Goal: Find specific page/section: Find specific page/section

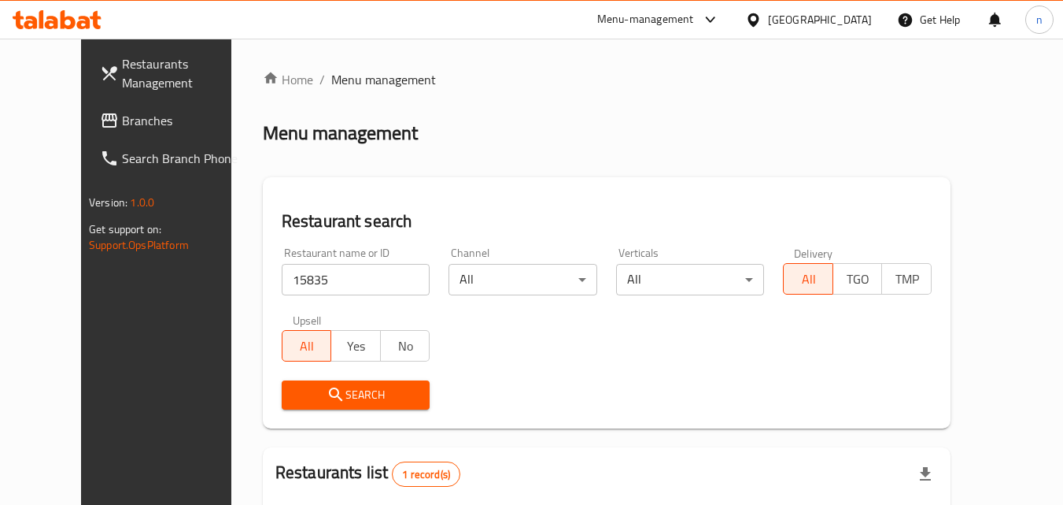
scroll to position [184, 0]
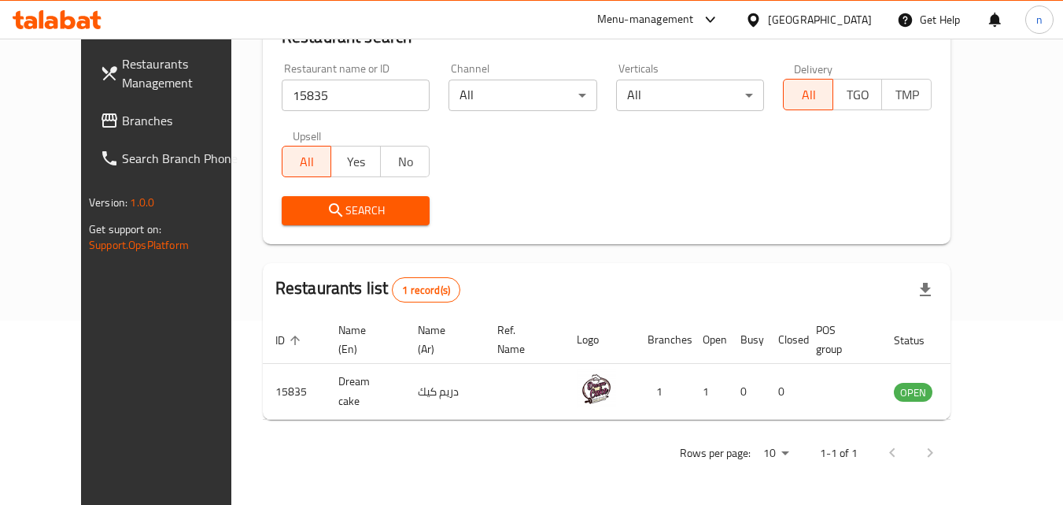
click at [849, 12] on div "[GEOGRAPHIC_DATA]" at bounding box center [820, 19] width 104 height 17
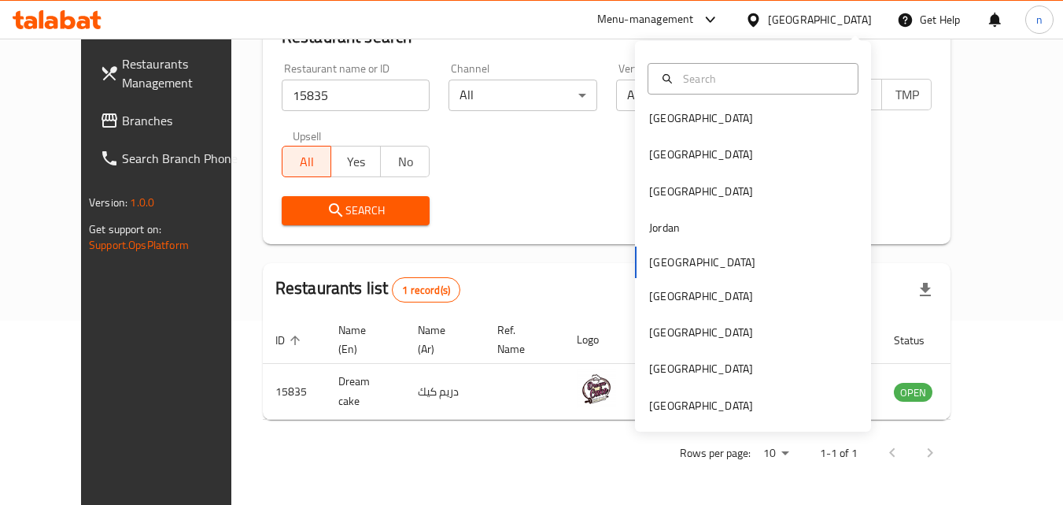
scroll to position [9, 0]
click at [697, 416] on div "[GEOGRAPHIC_DATA]" at bounding box center [701, 404] width 129 height 36
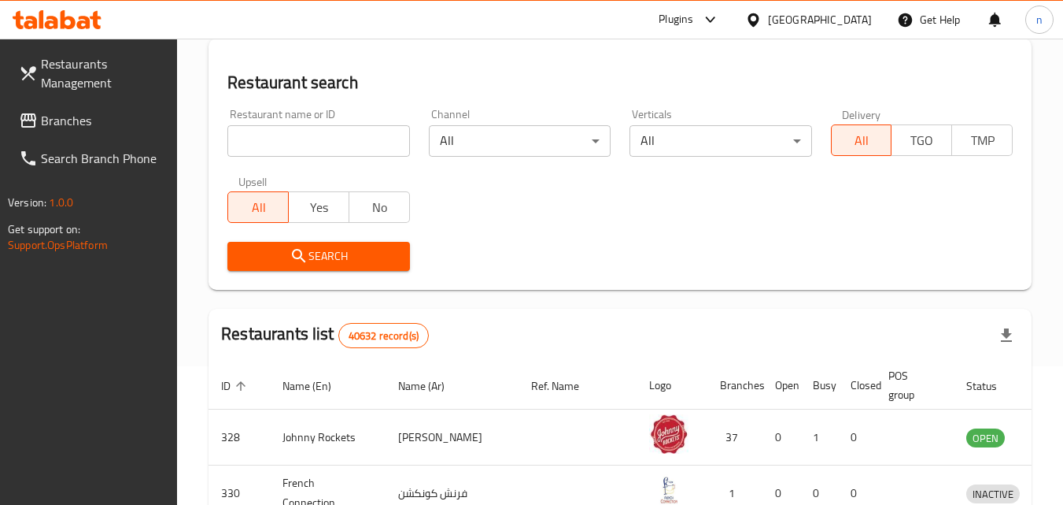
scroll to position [184, 0]
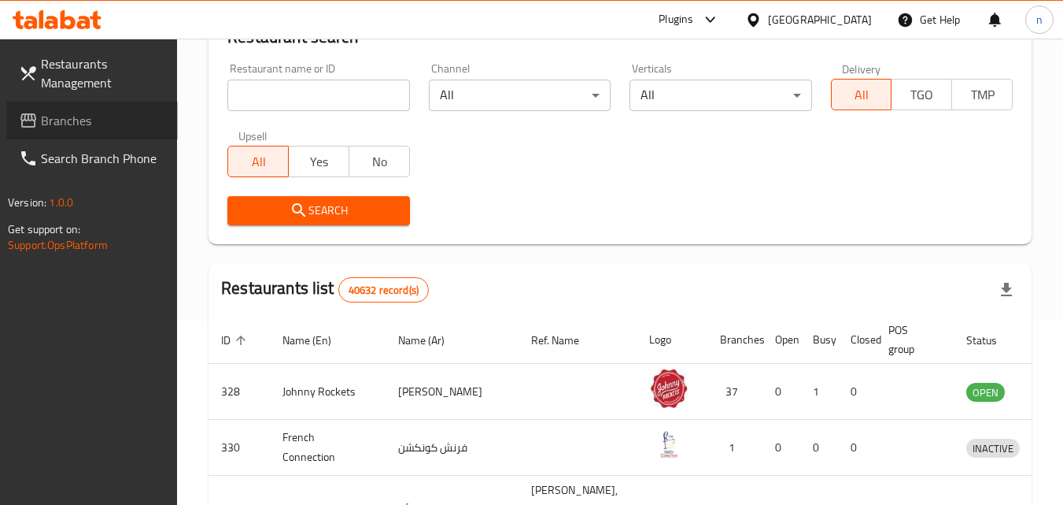
click at [101, 114] on span "Branches" at bounding box center [103, 120] width 124 height 19
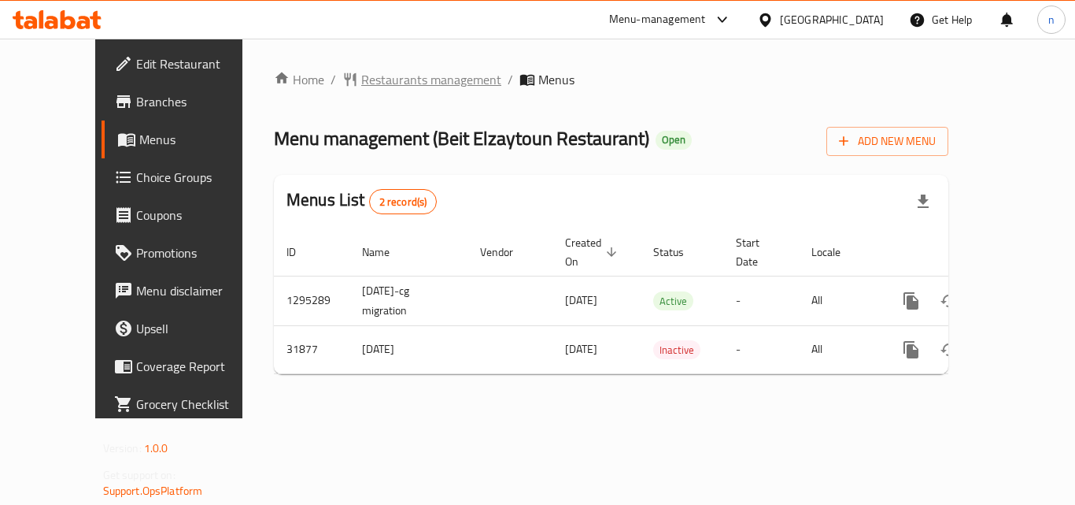
click at [361, 75] on span "Restaurants management" at bounding box center [431, 79] width 140 height 19
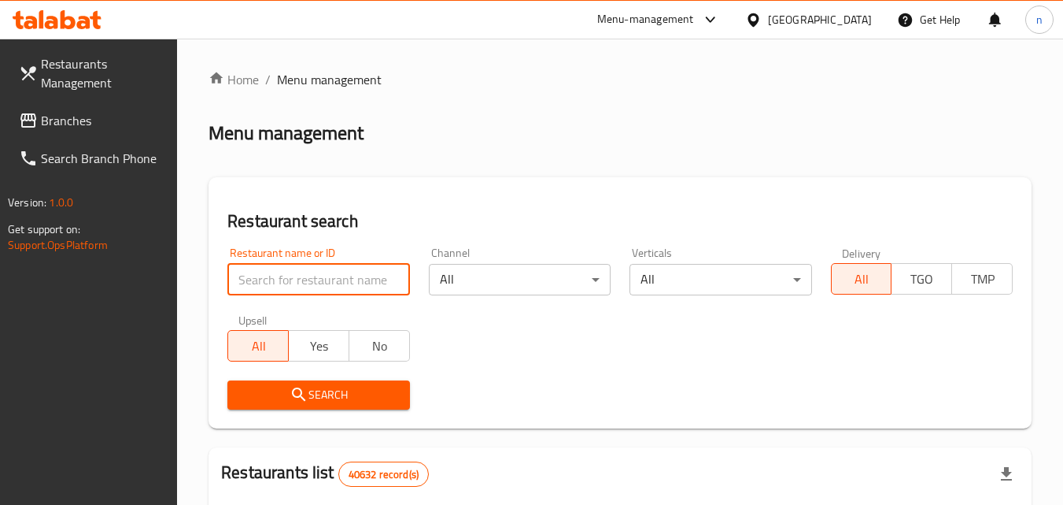
click at [297, 273] on input "search" at bounding box center [318, 279] width 182 height 31
paste input "16325"
type input "16325"
click button "Search" at bounding box center [318, 394] width 182 height 29
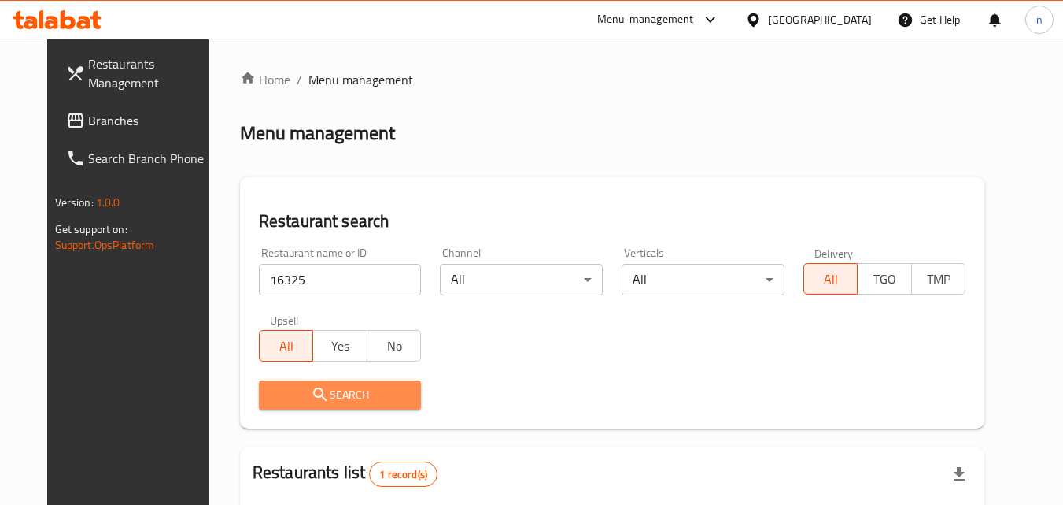
click at [344, 385] on span "Search" at bounding box center [341, 395] width 138 height 20
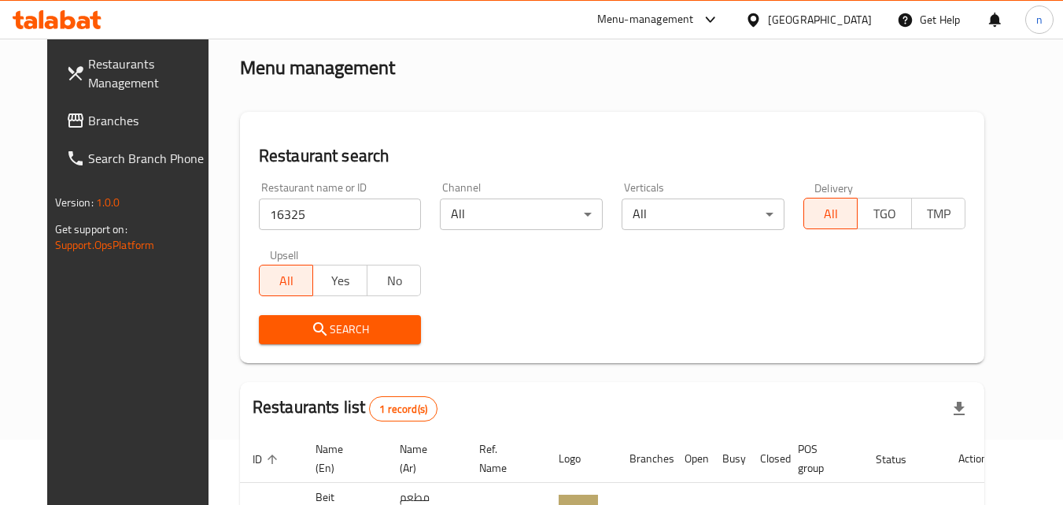
scroll to position [184, 0]
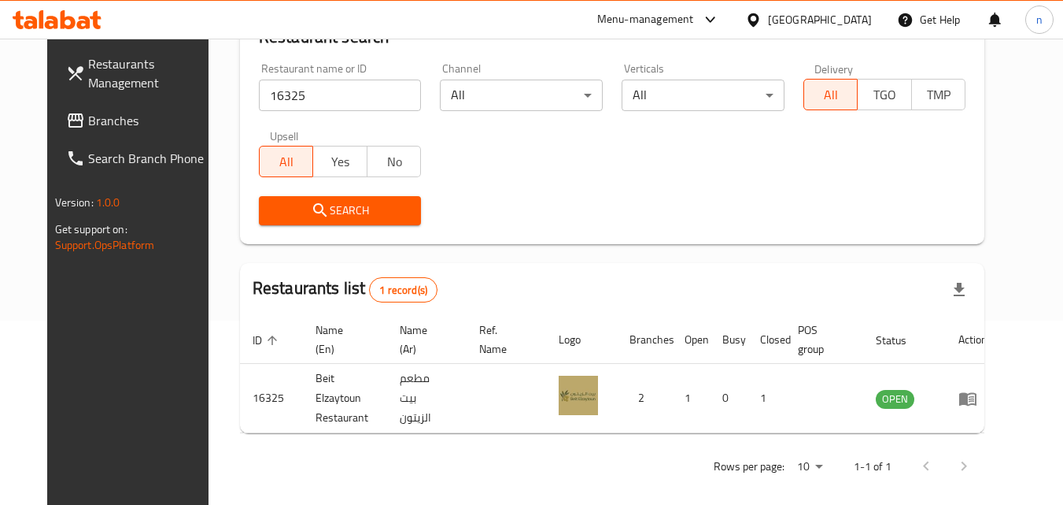
click at [88, 121] on span "Branches" at bounding box center [150, 120] width 124 height 19
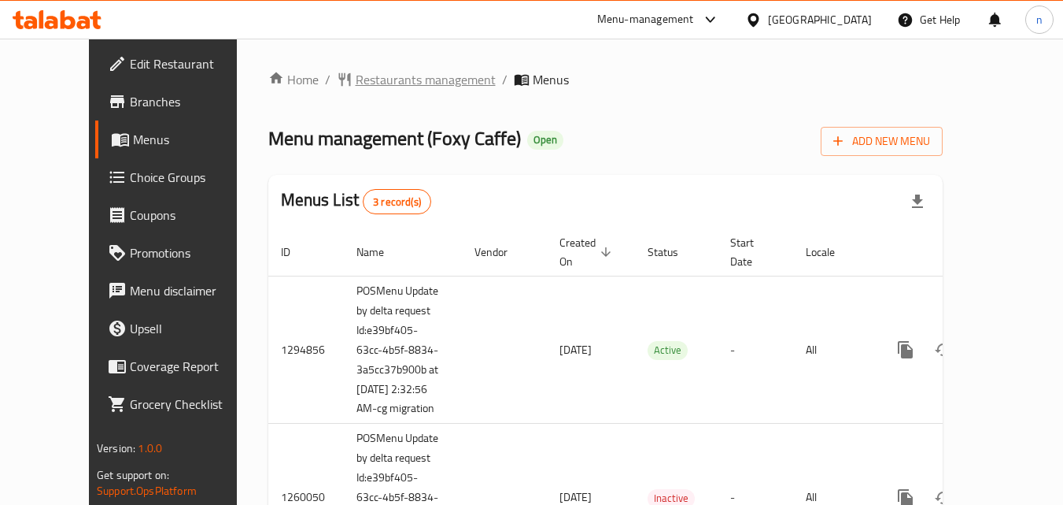
click at [390, 79] on span "Restaurants management" at bounding box center [426, 79] width 140 height 19
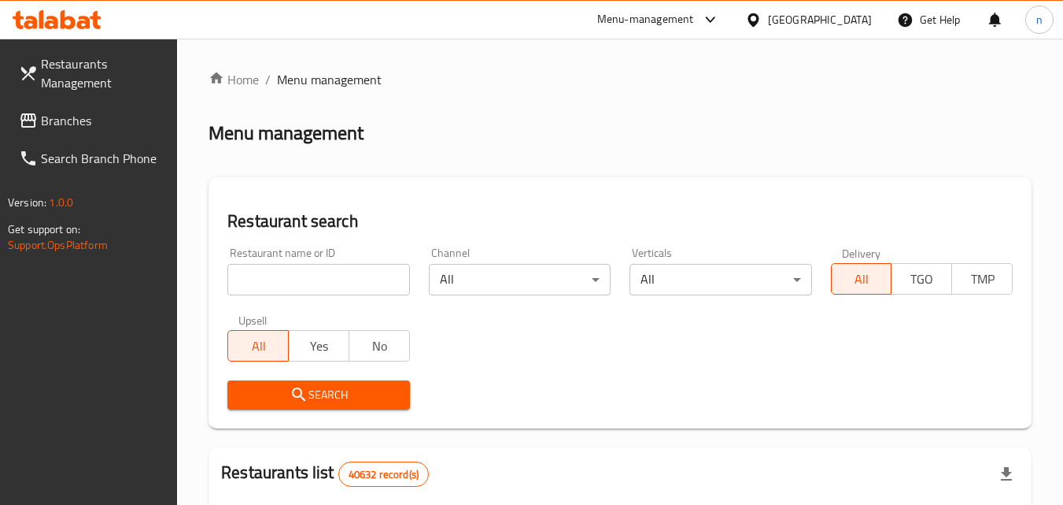
click at [320, 279] on input "search" at bounding box center [318, 279] width 182 height 31
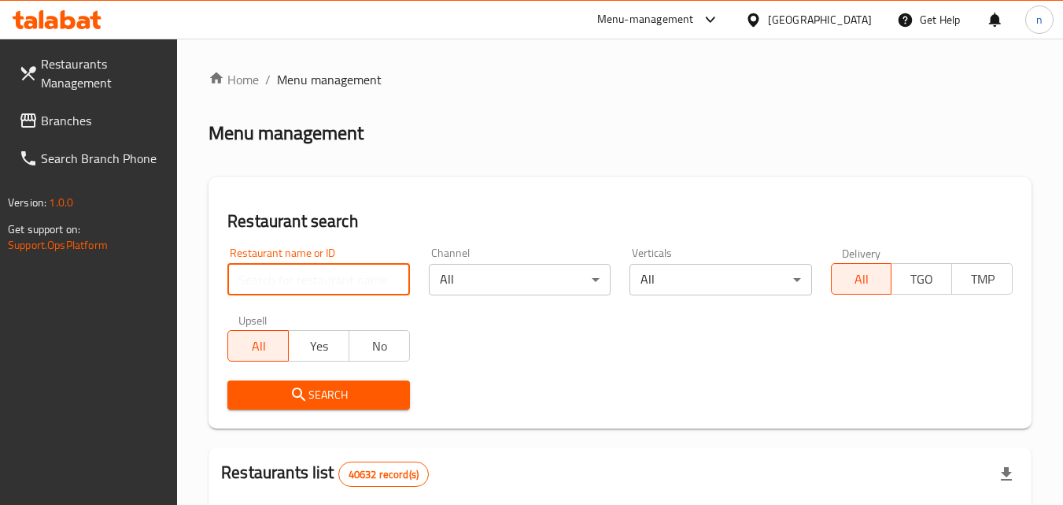
paste input "20200"
type input "20200"
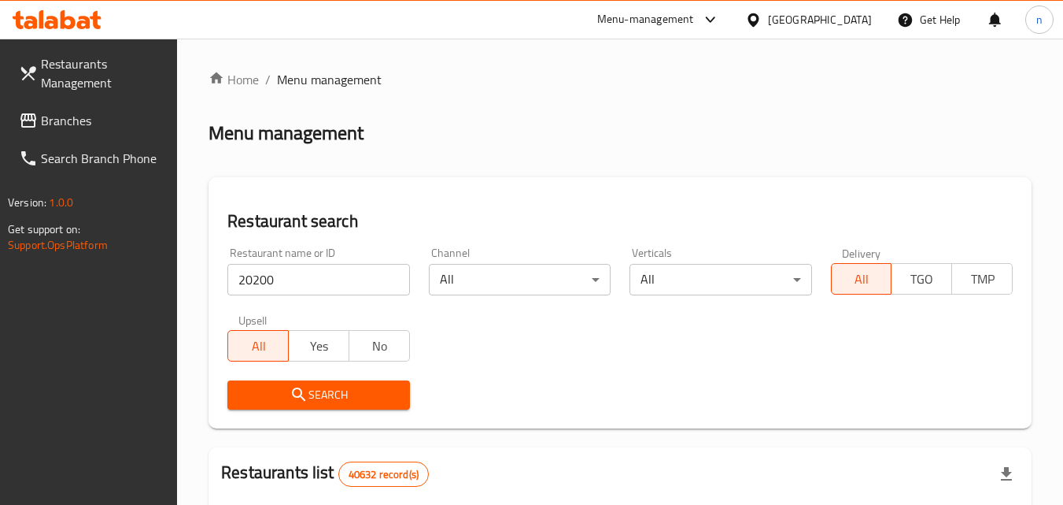
click at [357, 399] on span "Search" at bounding box center [318, 395] width 157 height 20
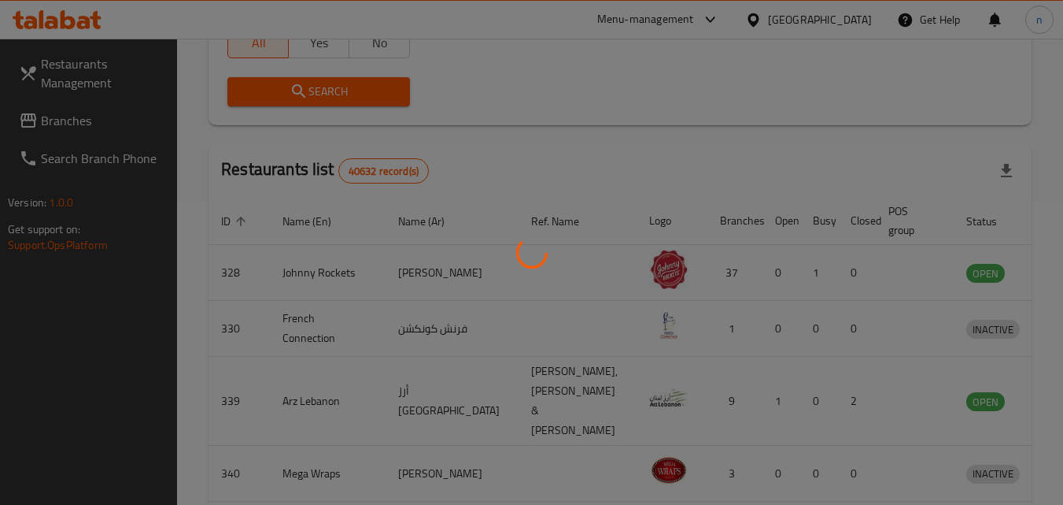
scroll to position [184, 0]
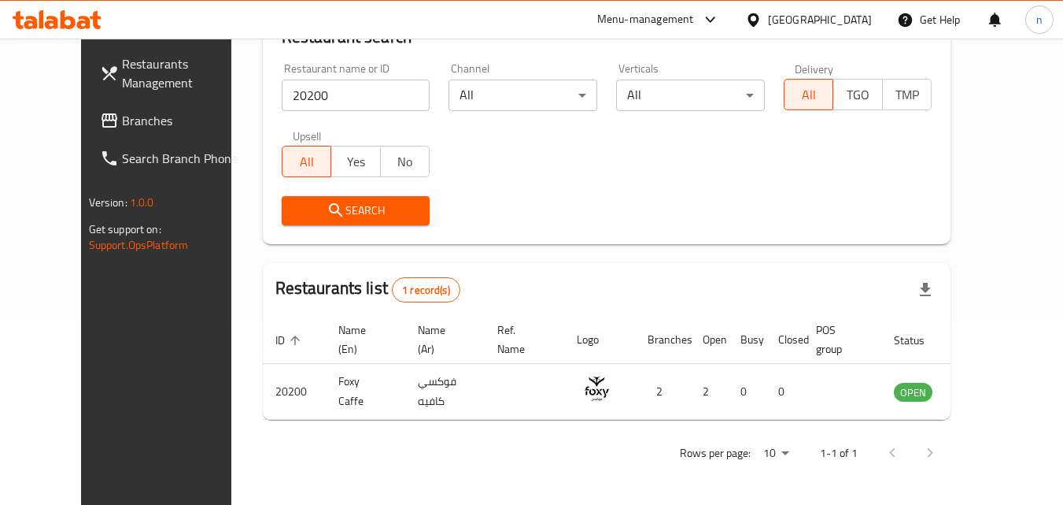
click at [807, 11] on div "[GEOGRAPHIC_DATA]" at bounding box center [820, 19] width 104 height 17
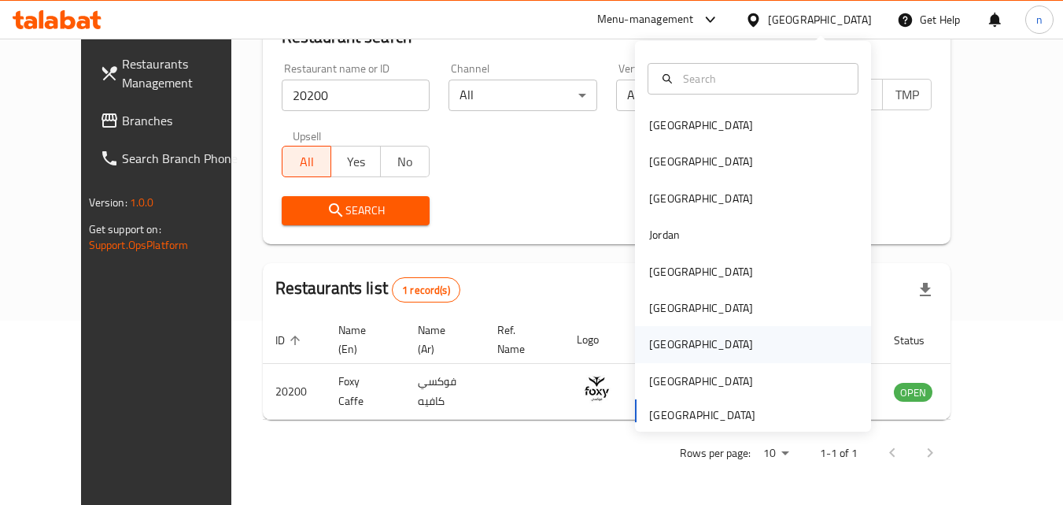
click at [649, 339] on div "[GEOGRAPHIC_DATA]" at bounding box center [701, 343] width 104 height 17
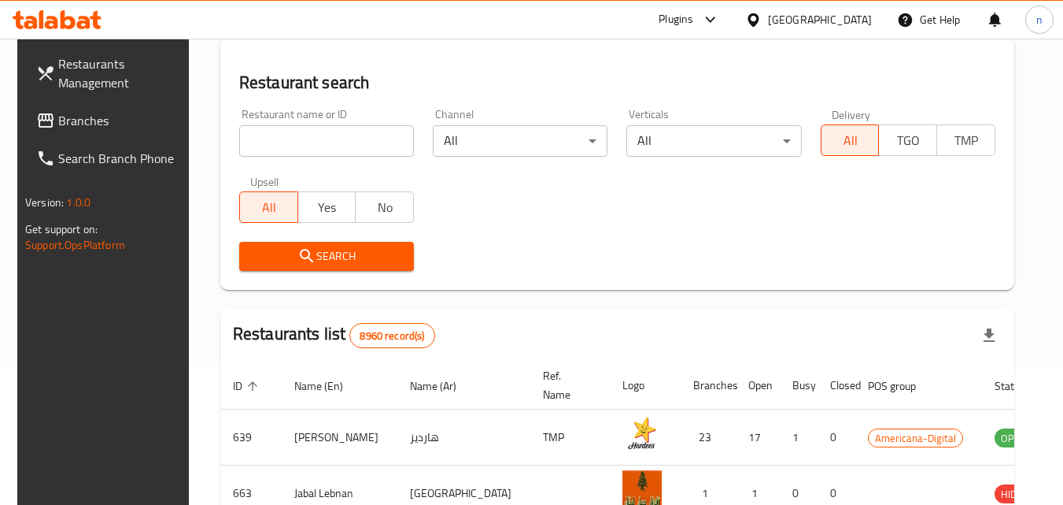
scroll to position [184, 0]
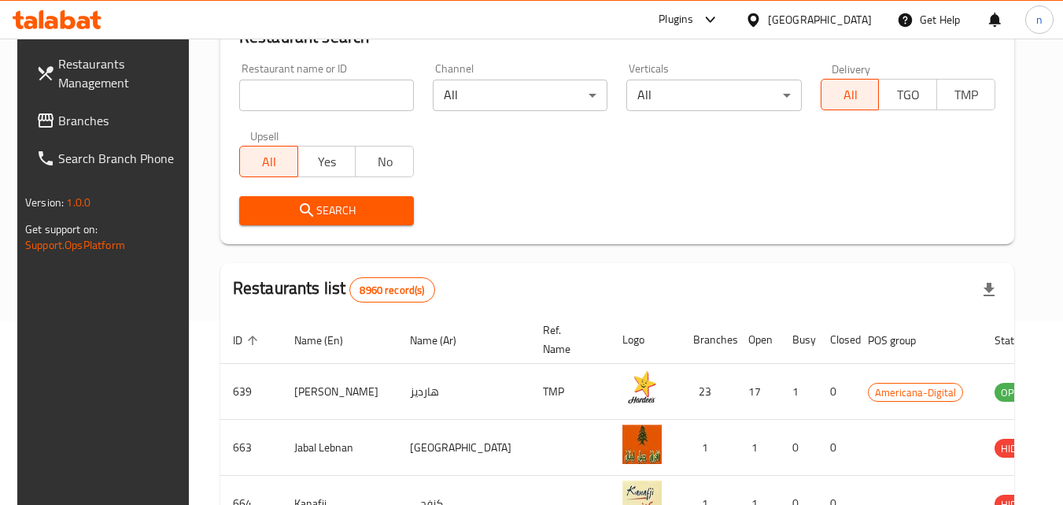
click at [93, 114] on span "Branches" at bounding box center [120, 120] width 124 height 19
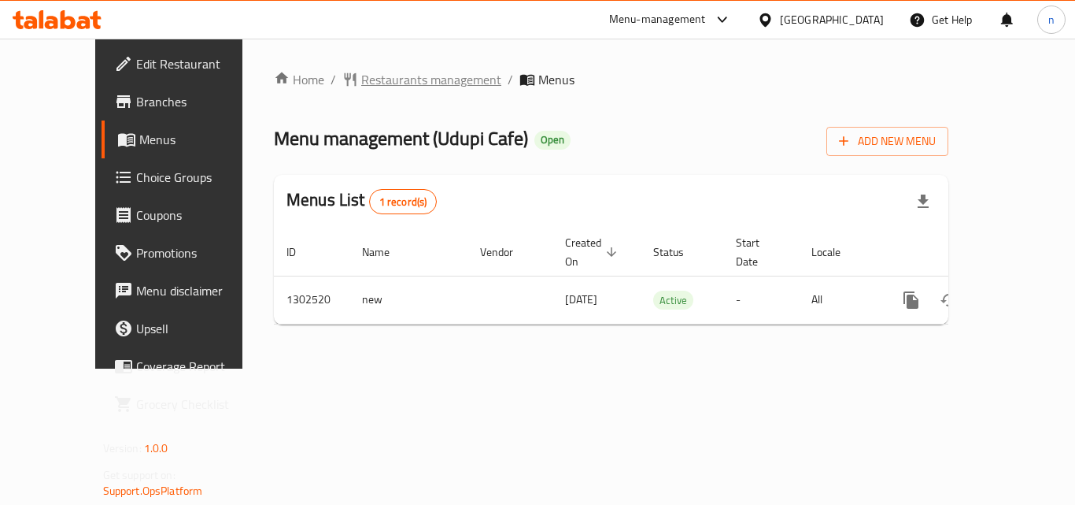
click at [401, 76] on span "Restaurants management" at bounding box center [431, 79] width 140 height 19
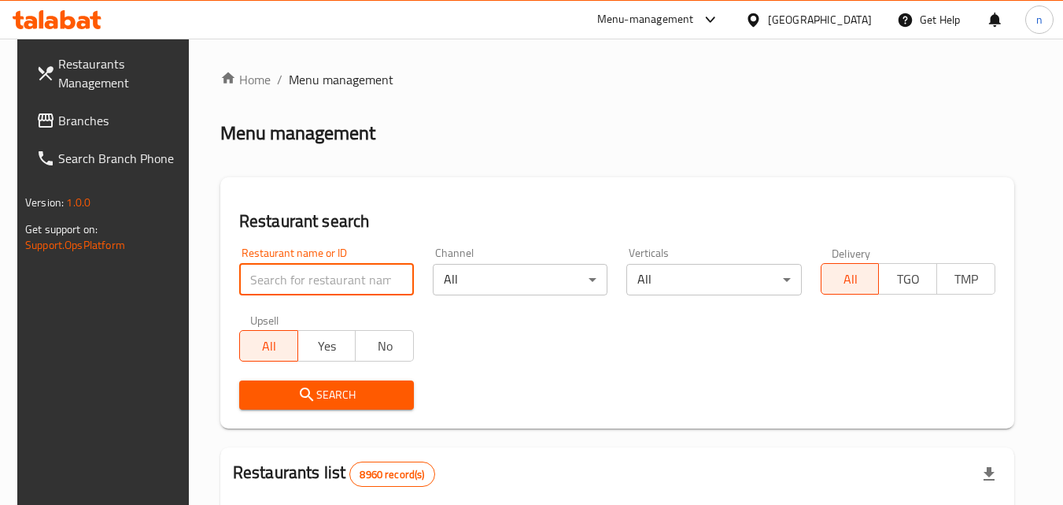
click at [315, 284] on input "search" at bounding box center [326, 279] width 175 height 31
paste input "702447"
type input "702447"
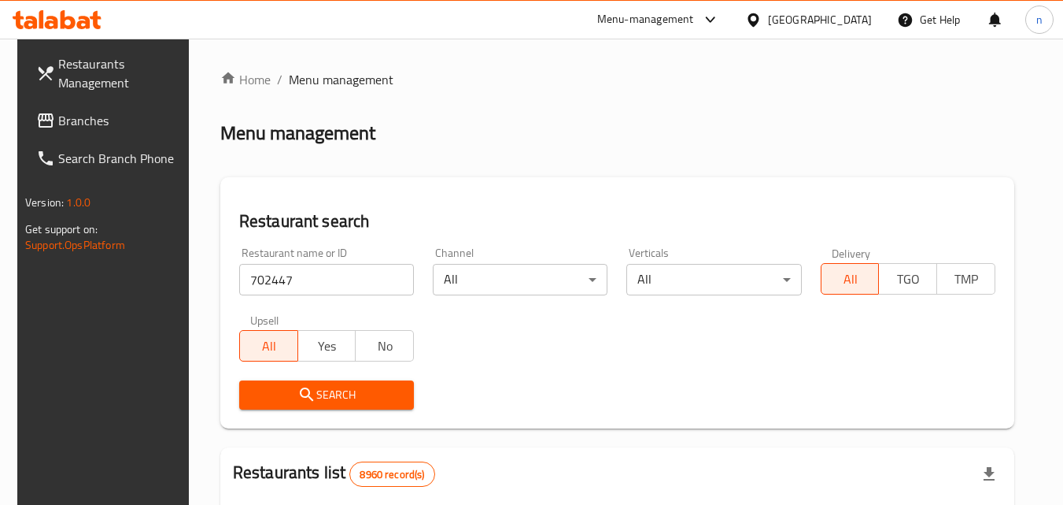
click at [322, 401] on span "Search" at bounding box center [327, 395] width 150 height 20
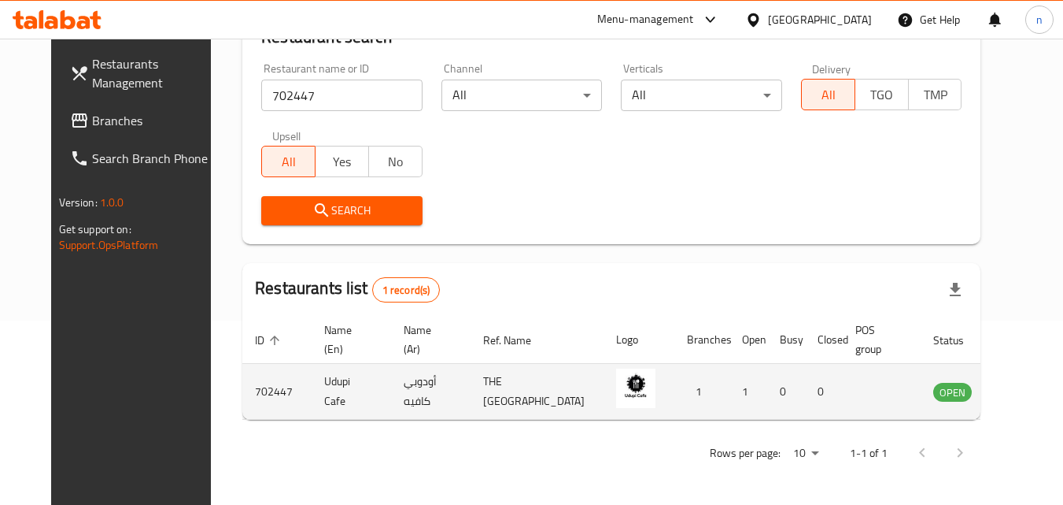
scroll to position [198, 0]
